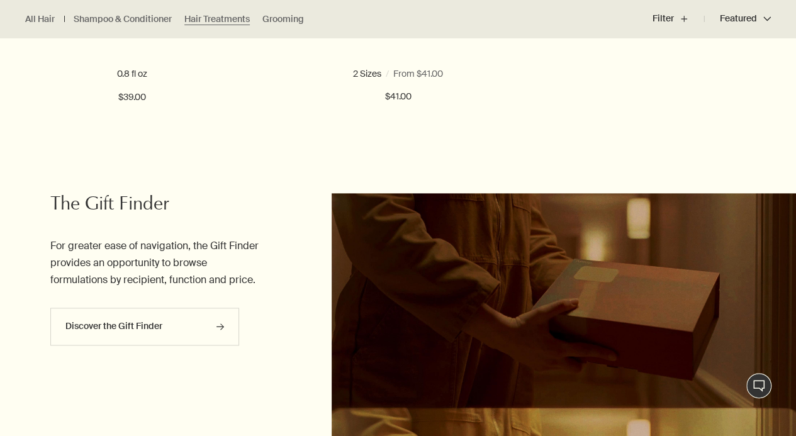
scroll to position [701, 0]
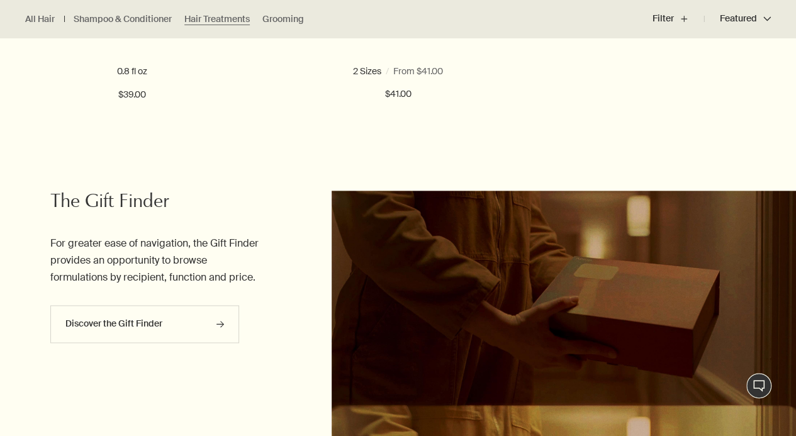
click at [147, 36] on ul "All Hair Shampoo & Conditioner Hair Treatments Grooming" at bounding box center [167, 19] width 335 height 38
click at [137, 35] on ul "All Hair Shampoo & Conditioner Hair Treatments Grooming" at bounding box center [167, 19] width 335 height 38
click at [151, 30] on ul "All Hair Shampoo & Conditioner Hair Treatments Grooming" at bounding box center [167, 19] width 335 height 38
click at [130, 20] on link "Shampoo & Conditioner" at bounding box center [123, 19] width 98 height 12
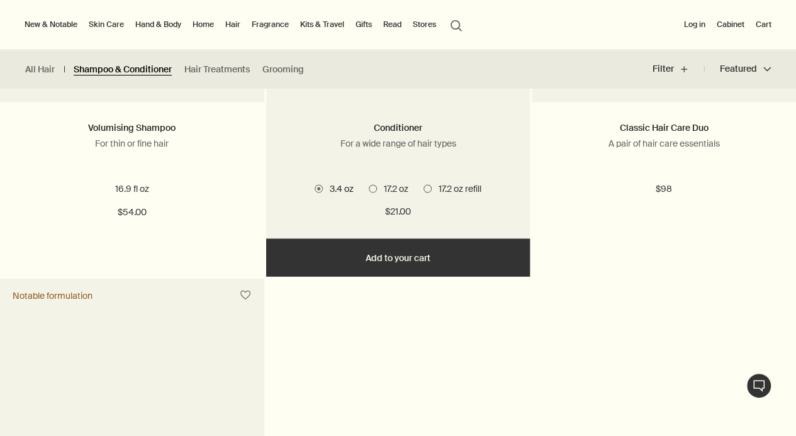
scroll to position [1042, 0]
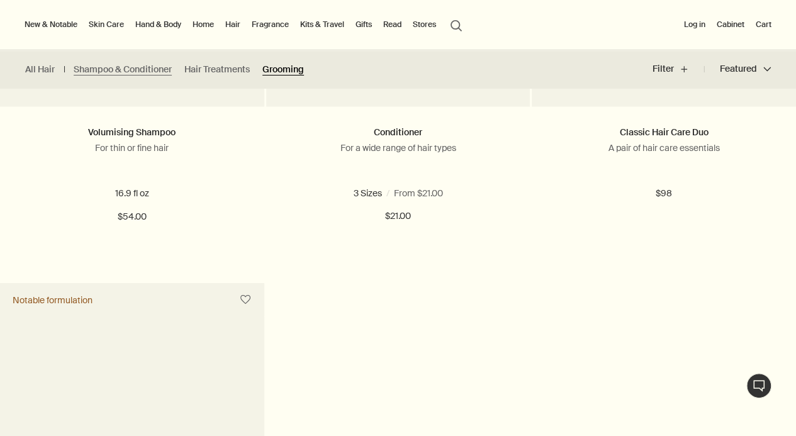
click at [281, 66] on link "Grooming" at bounding box center [283, 70] width 42 height 12
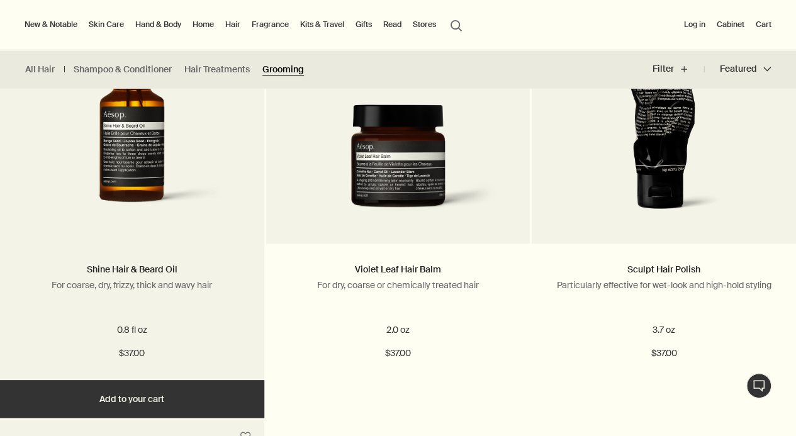
scroll to position [441, 0]
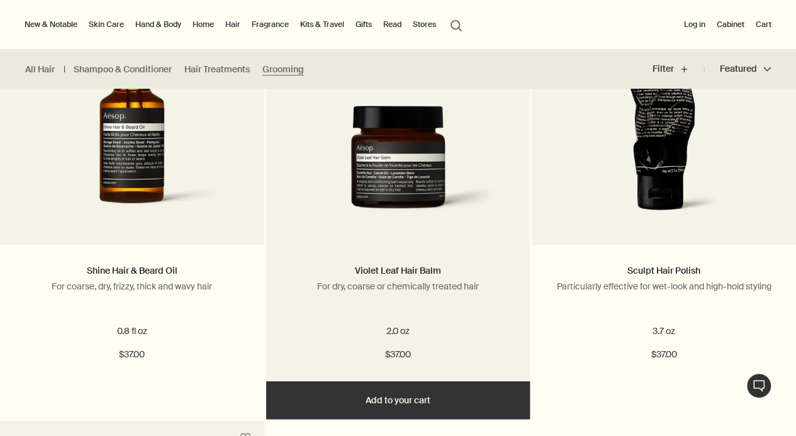
click at [392, 150] on img at bounding box center [398, 166] width 227 height 120
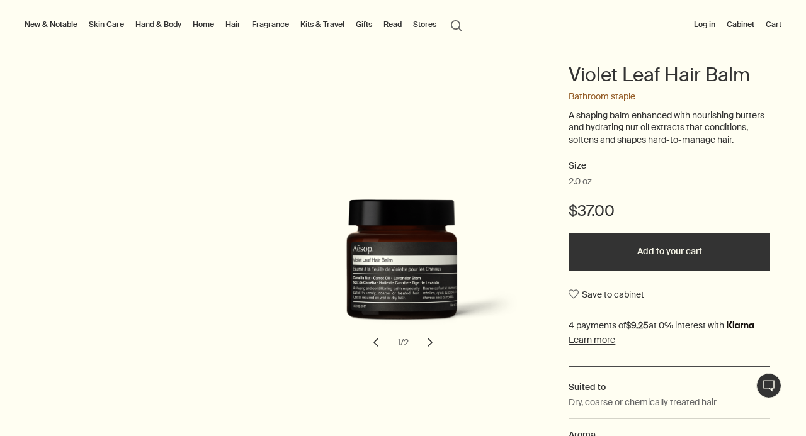
scroll to position [122, 0]
